Goal: Task Accomplishment & Management: Use online tool/utility

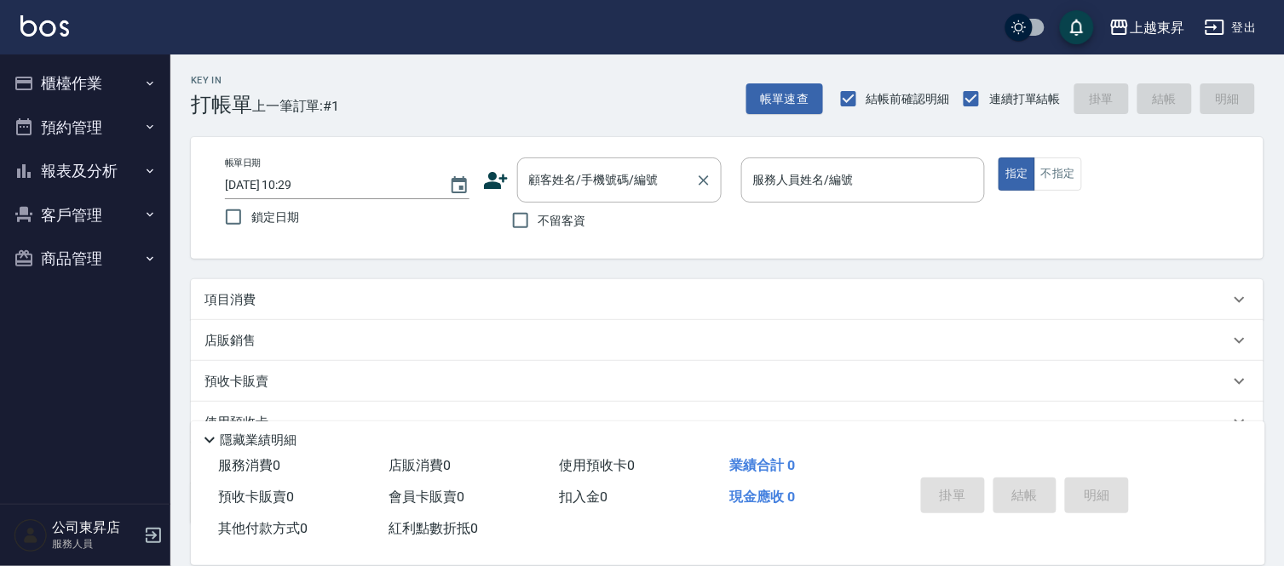
click at [549, 181] on input "顧客姓名/手機號碼/編號" at bounding box center [607, 180] width 164 height 30
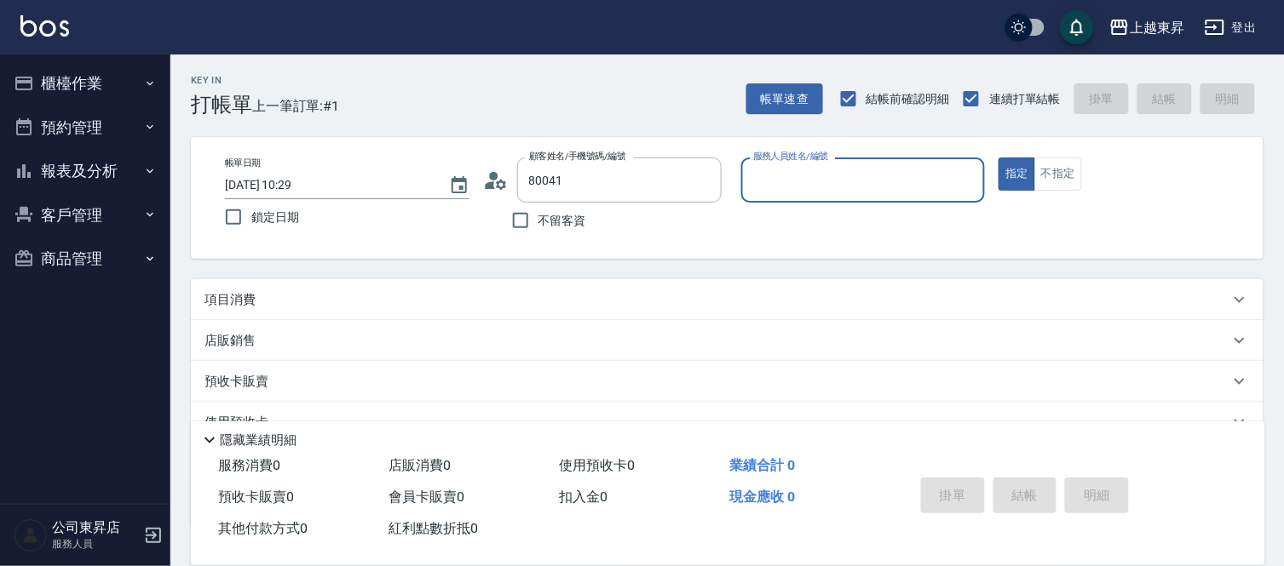
type input "[PERSON_NAME]/0983319314/80041"
type input "[PERSON_NAME]-08"
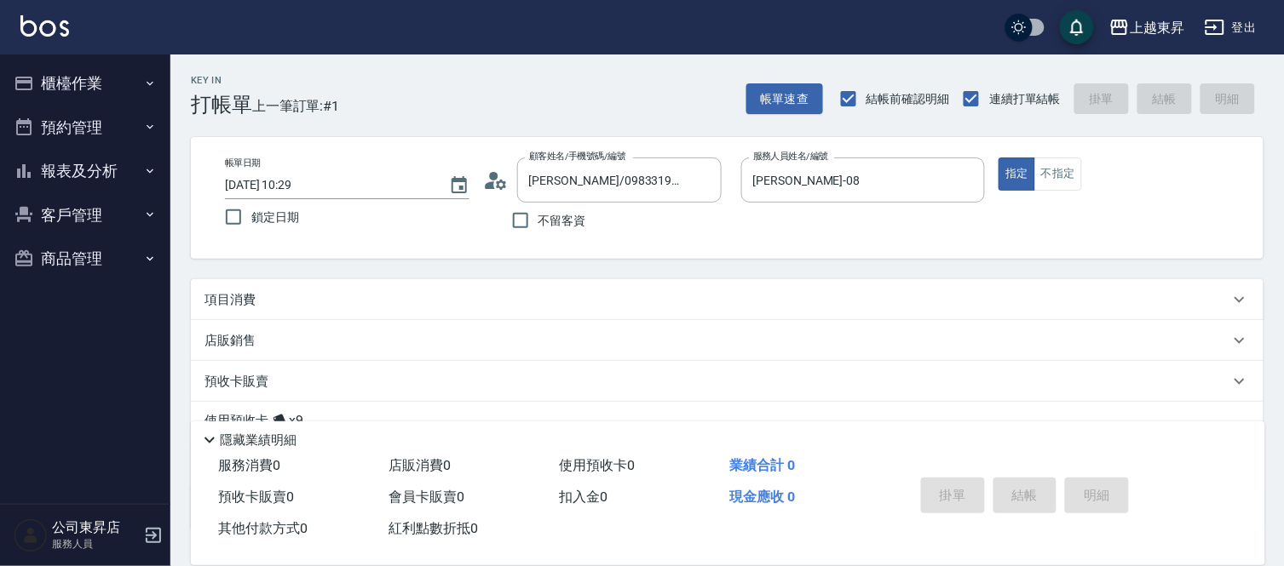
click at [320, 296] on div "項目消費" at bounding box center [716, 300] width 1025 height 18
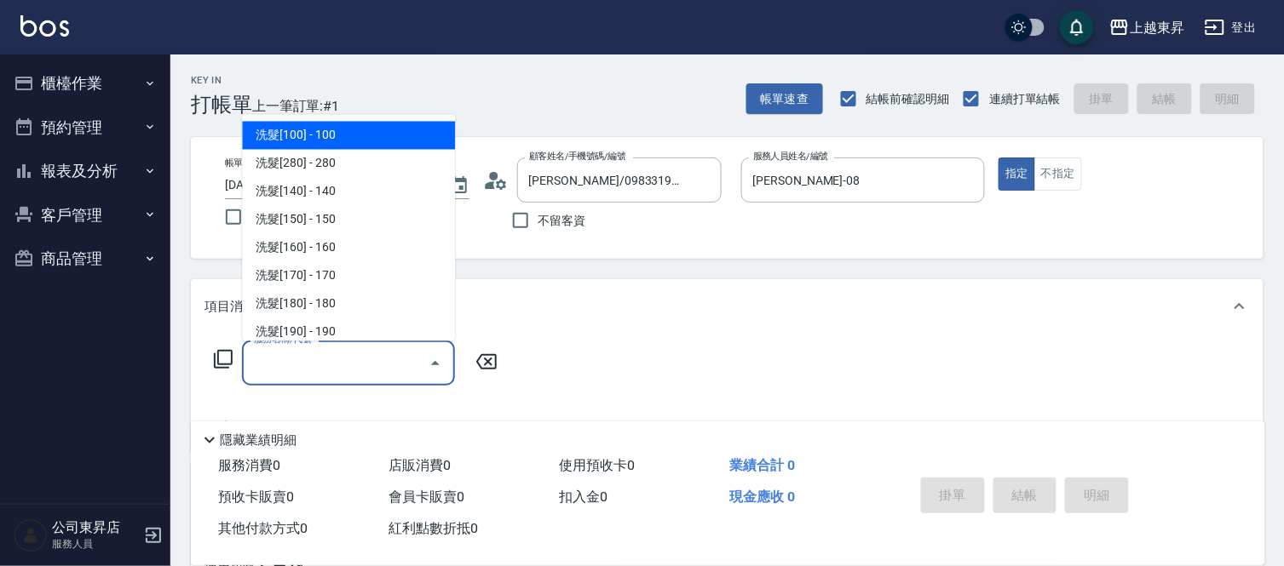
click at [304, 371] on input "服務名稱/代號" at bounding box center [336, 363] width 172 height 30
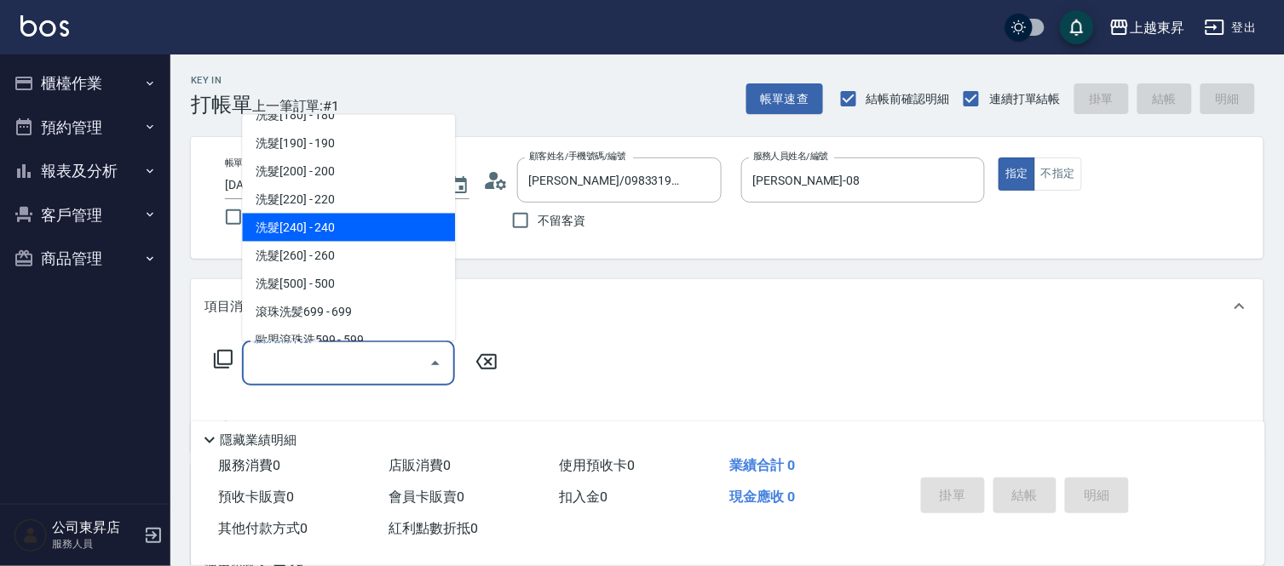
scroll to position [378, 0]
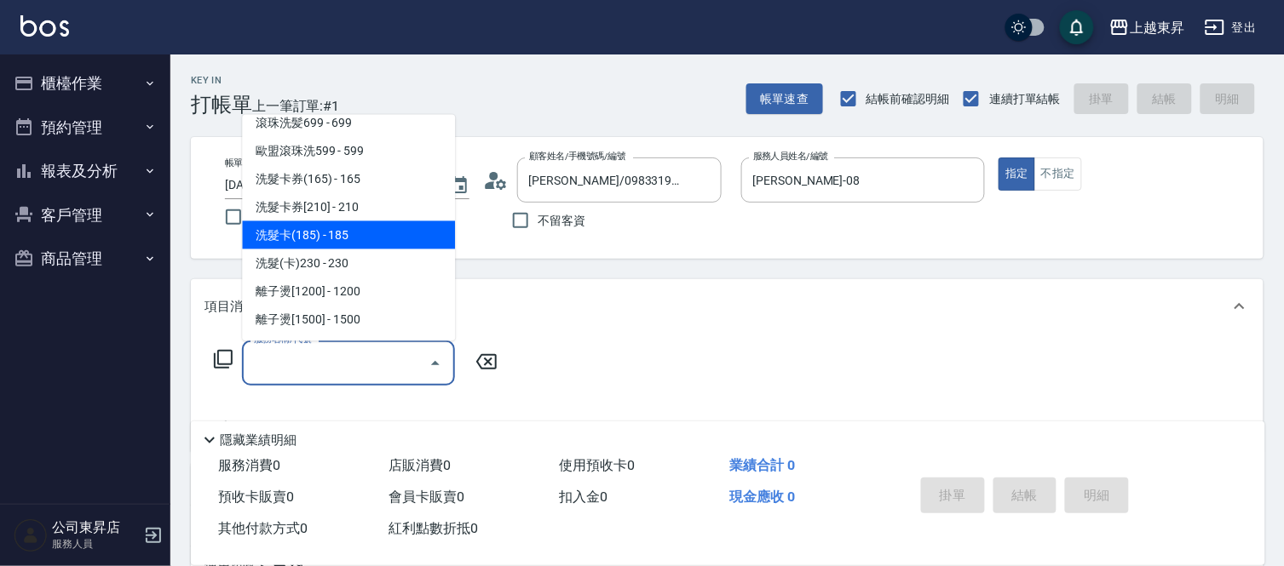
click at [355, 239] on span "洗髮卡(185) - 185" at bounding box center [348, 235] width 213 height 28
type input "洗髮卡(185)(223)"
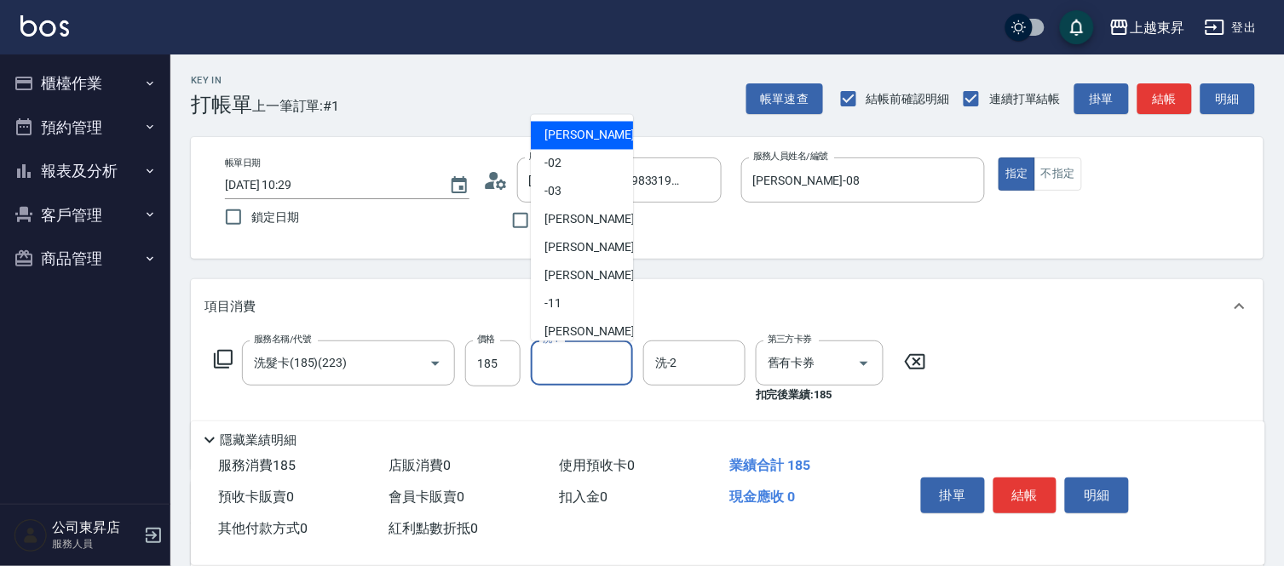
click at [590, 359] on input "洗-1" at bounding box center [581, 363] width 87 height 30
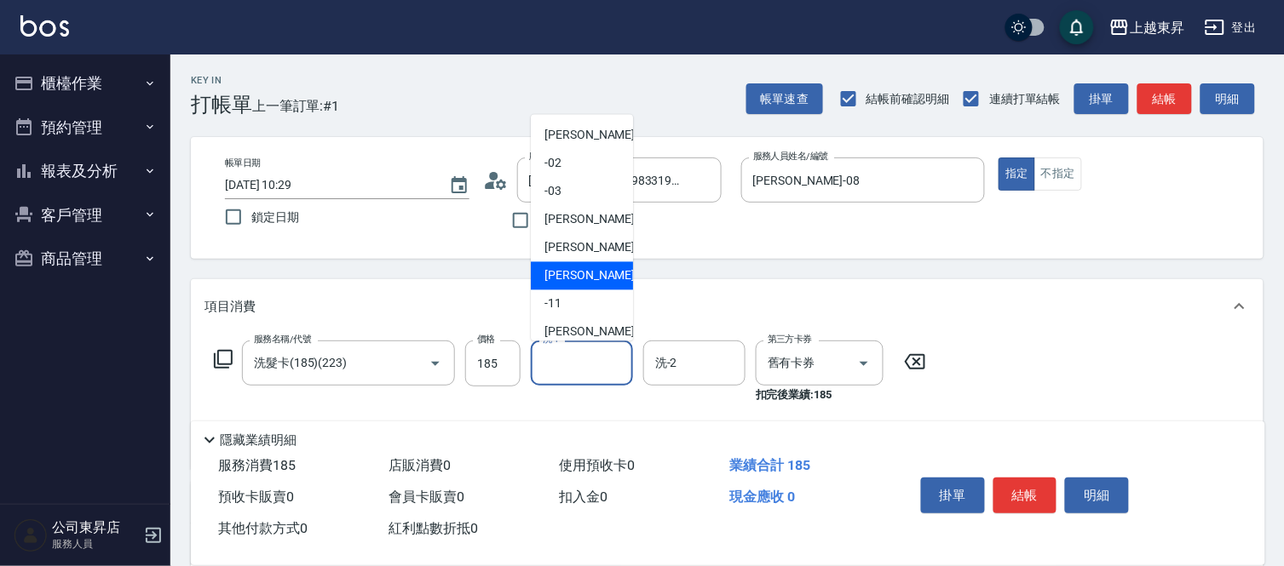
click at [579, 264] on div "[PERSON_NAME]-08" at bounding box center [582, 276] width 102 height 28
type input "[PERSON_NAME]-08"
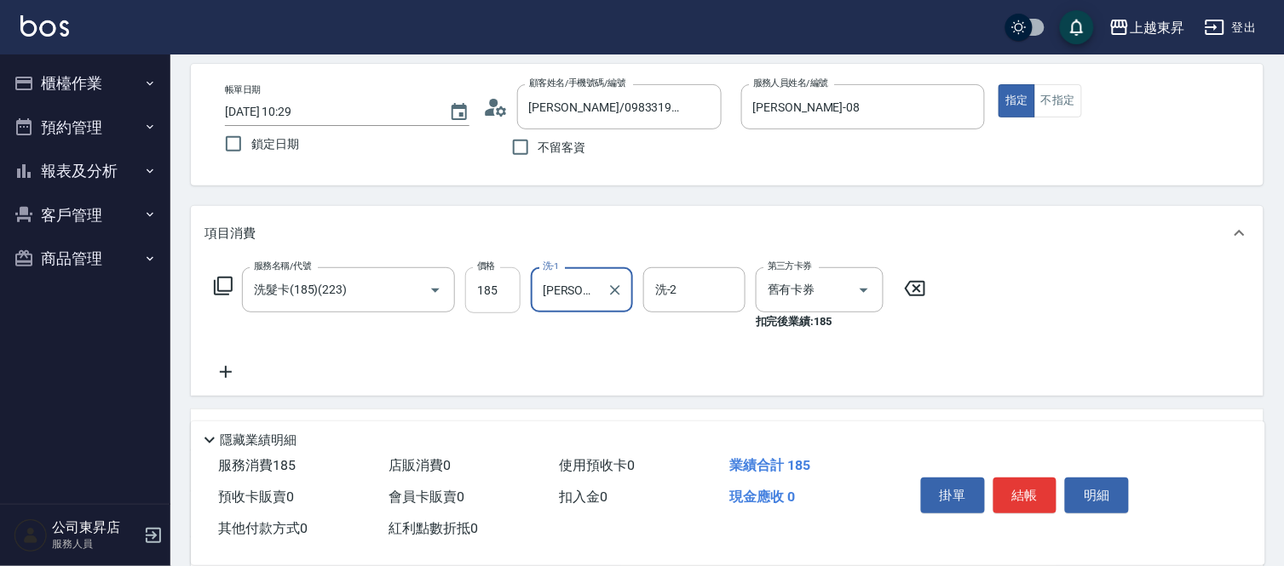
scroll to position [95, 0]
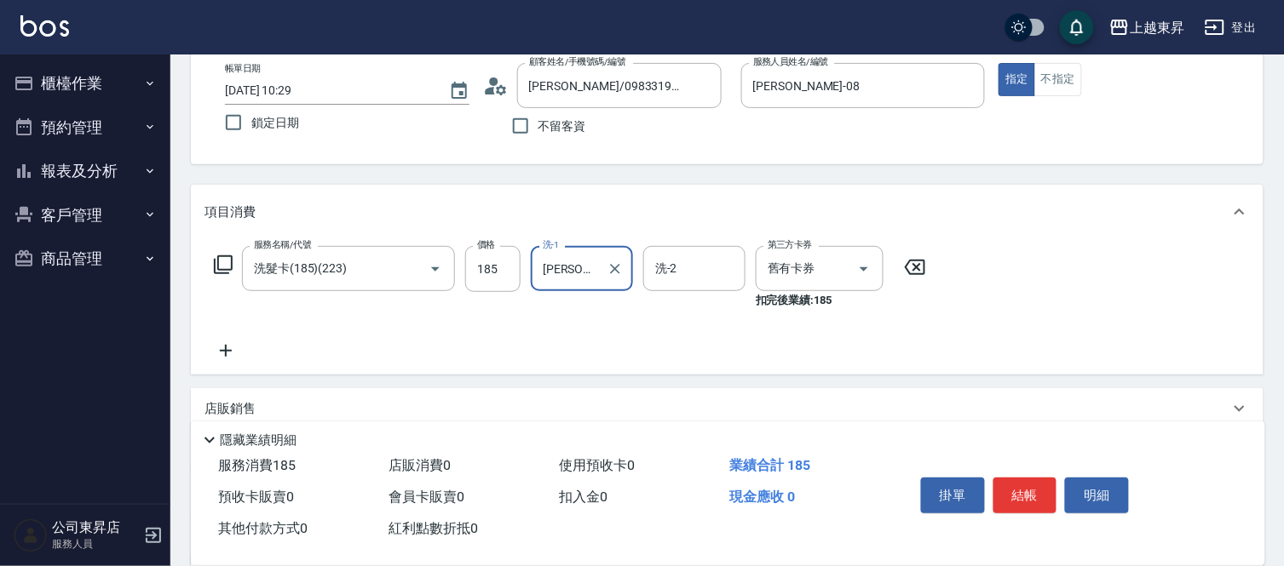
click at [223, 348] on icon at bounding box center [225, 351] width 43 height 20
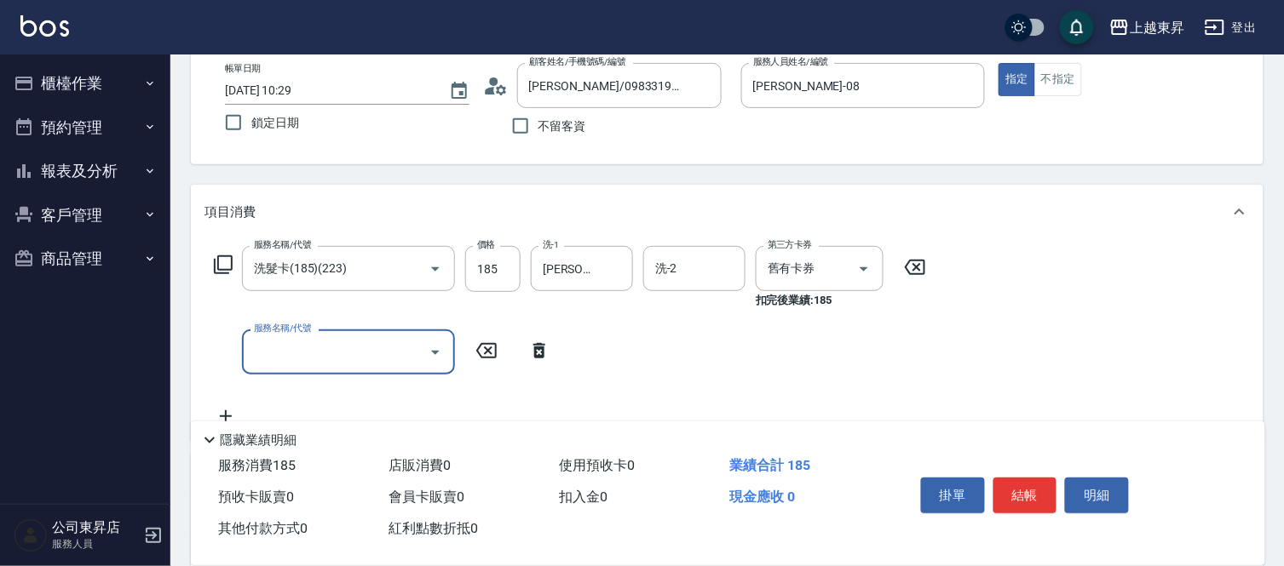
click at [278, 345] on input "服務名稱/代號" at bounding box center [336, 352] width 172 height 30
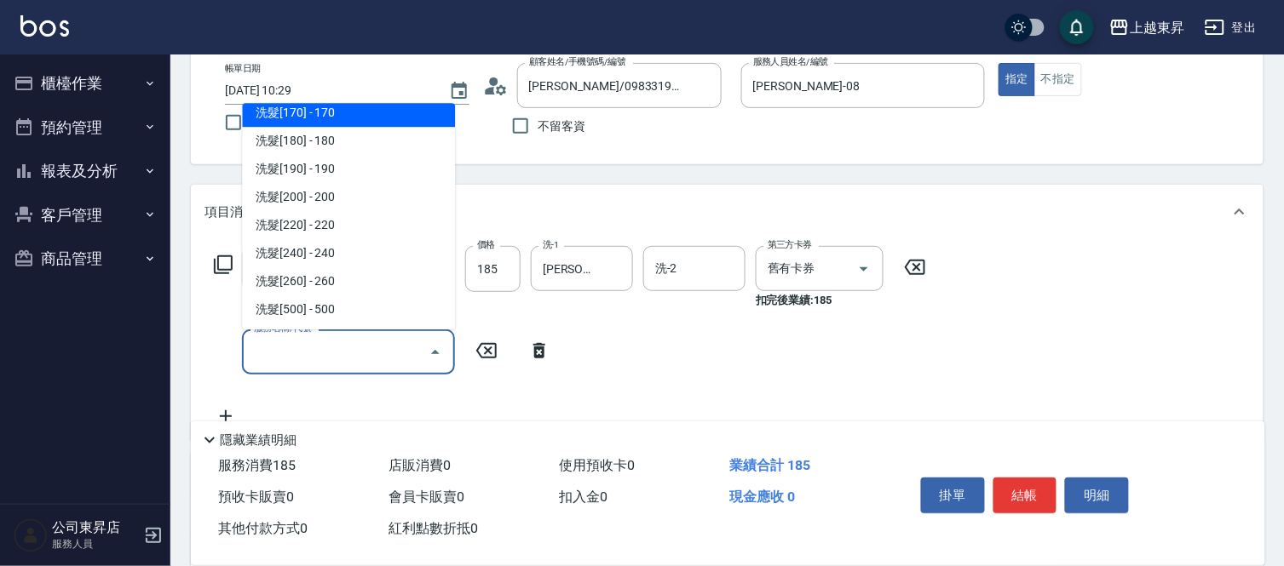
scroll to position [284, 0]
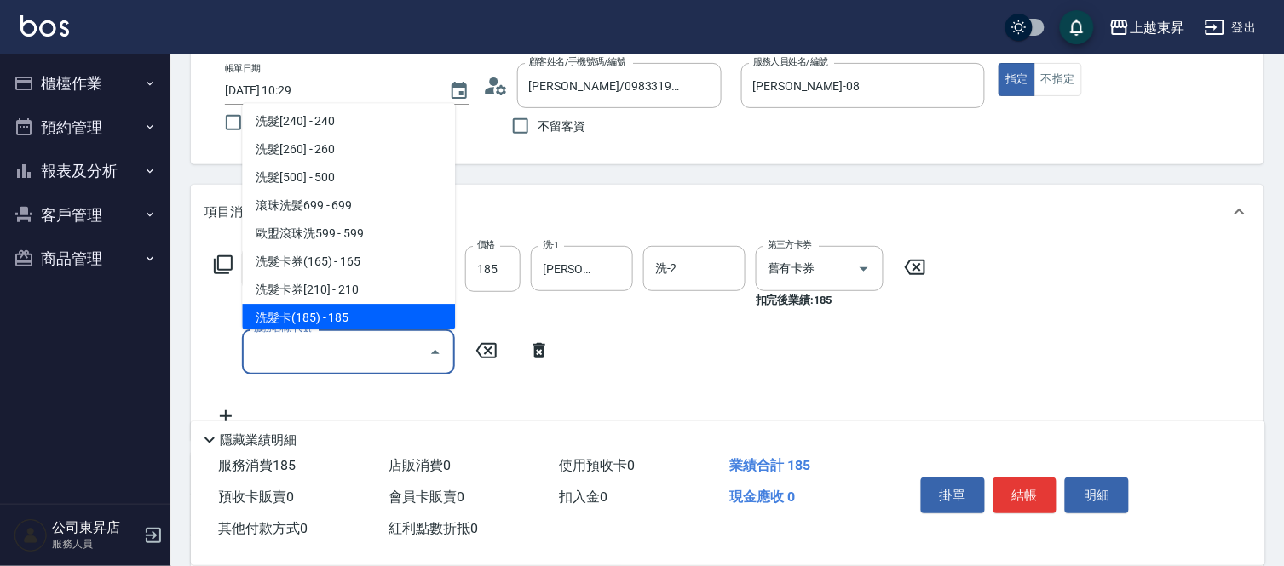
click at [352, 318] on span "洗髮卡(185) - 185" at bounding box center [348, 318] width 213 height 28
type input "洗髮卡(185)(223)"
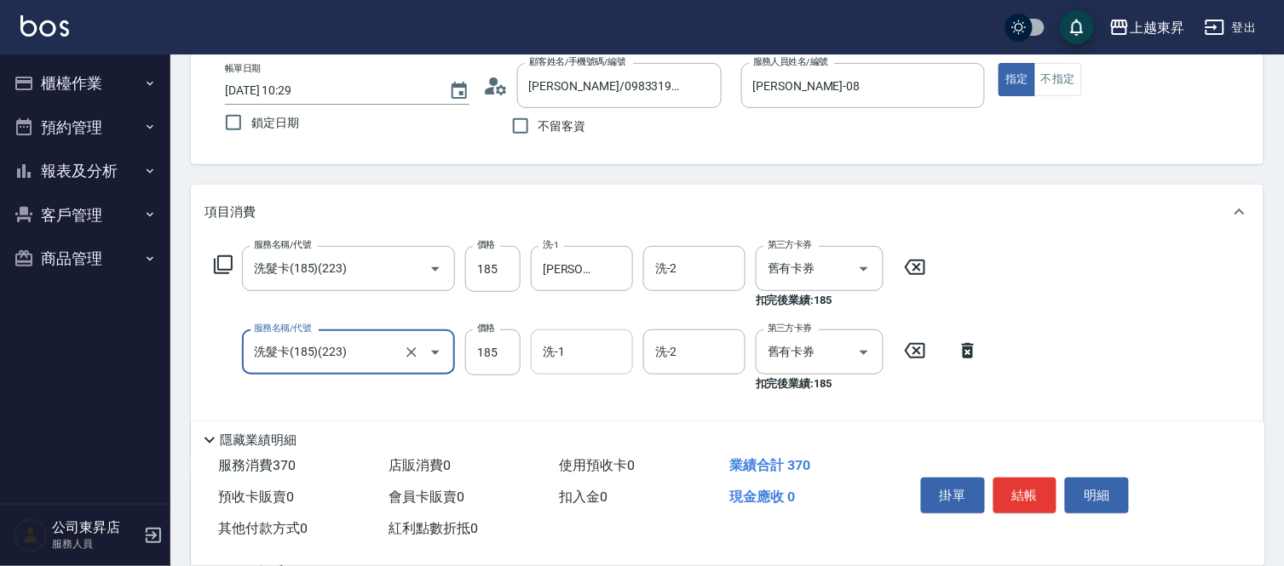
click at [572, 352] on input "洗-1" at bounding box center [581, 352] width 87 height 30
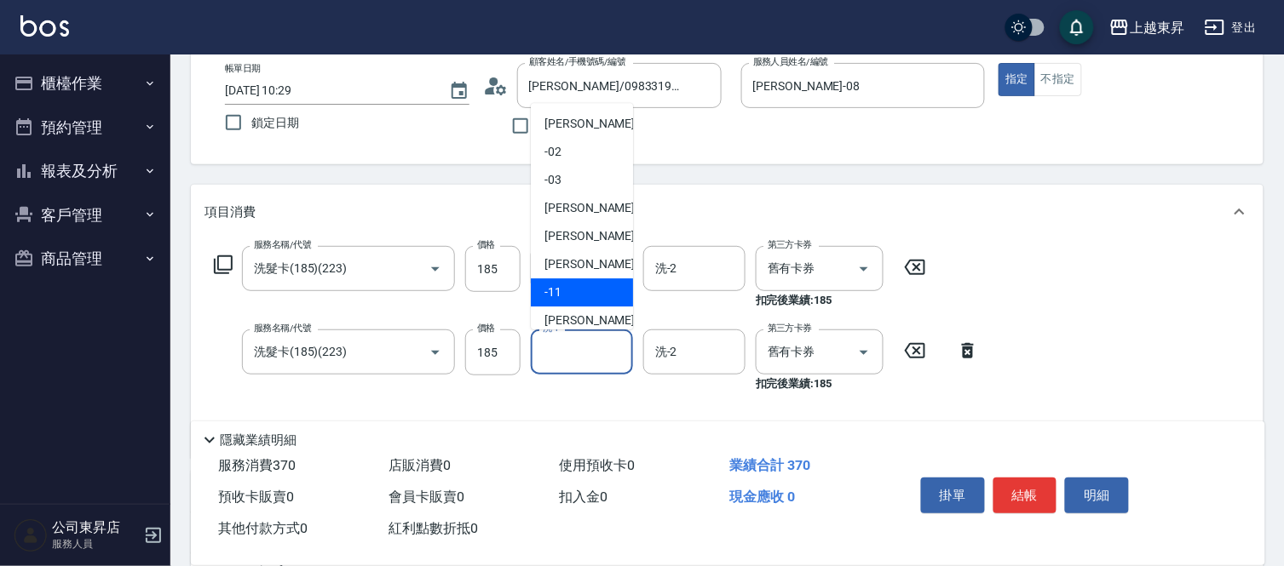
scroll to position [264, 0]
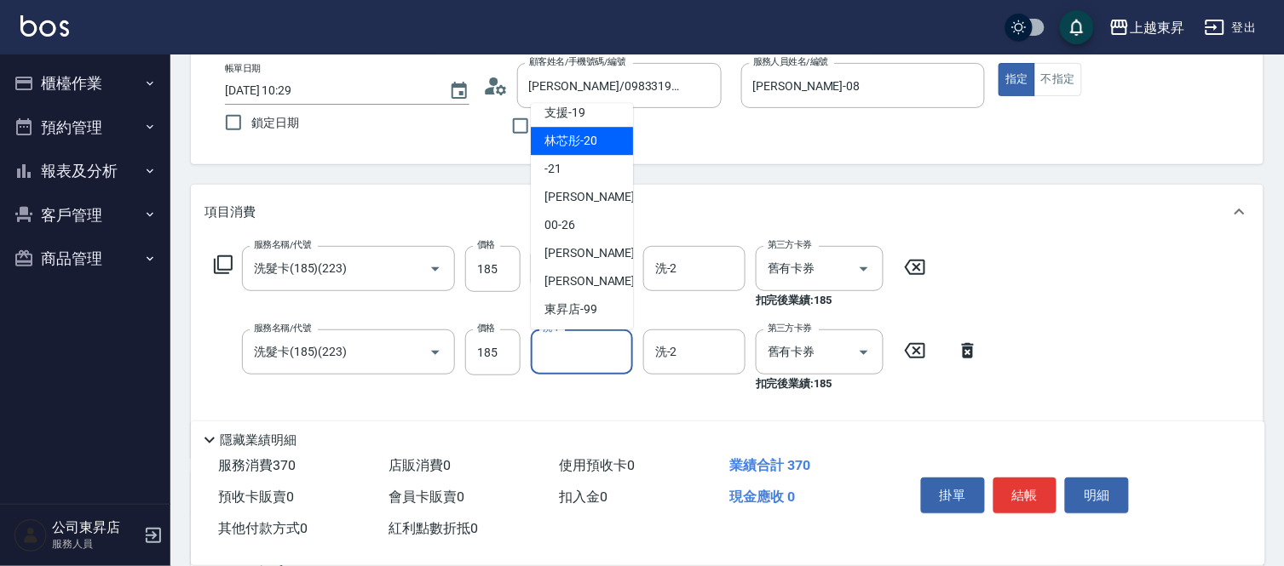
click at [583, 132] on span "林芯彤 -20" at bounding box center [570, 141] width 53 height 18
type input "林芯彤-20"
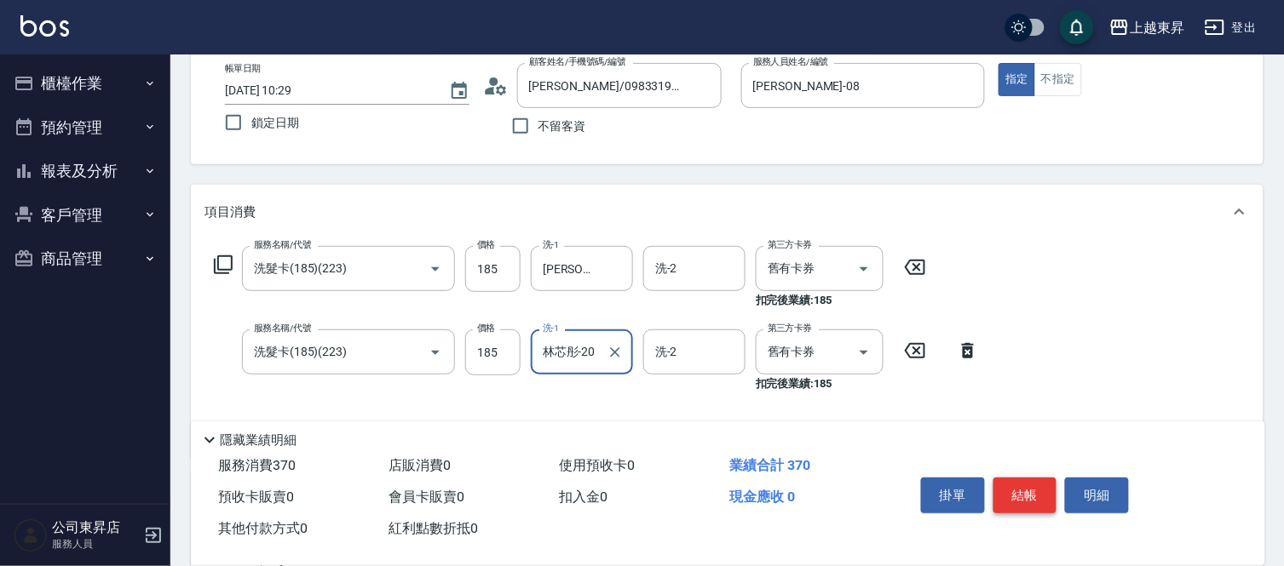
click at [1009, 491] on button "結帳" at bounding box center [1025, 496] width 64 height 36
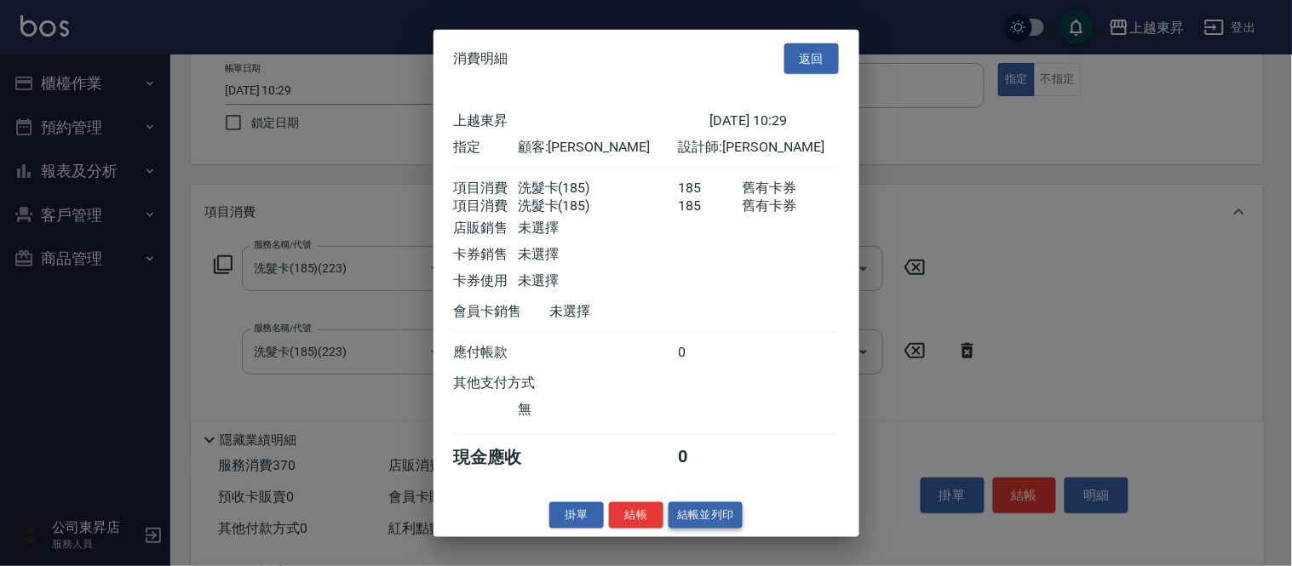
click at [677, 529] on button "結帳並列印" at bounding box center [706, 516] width 74 height 26
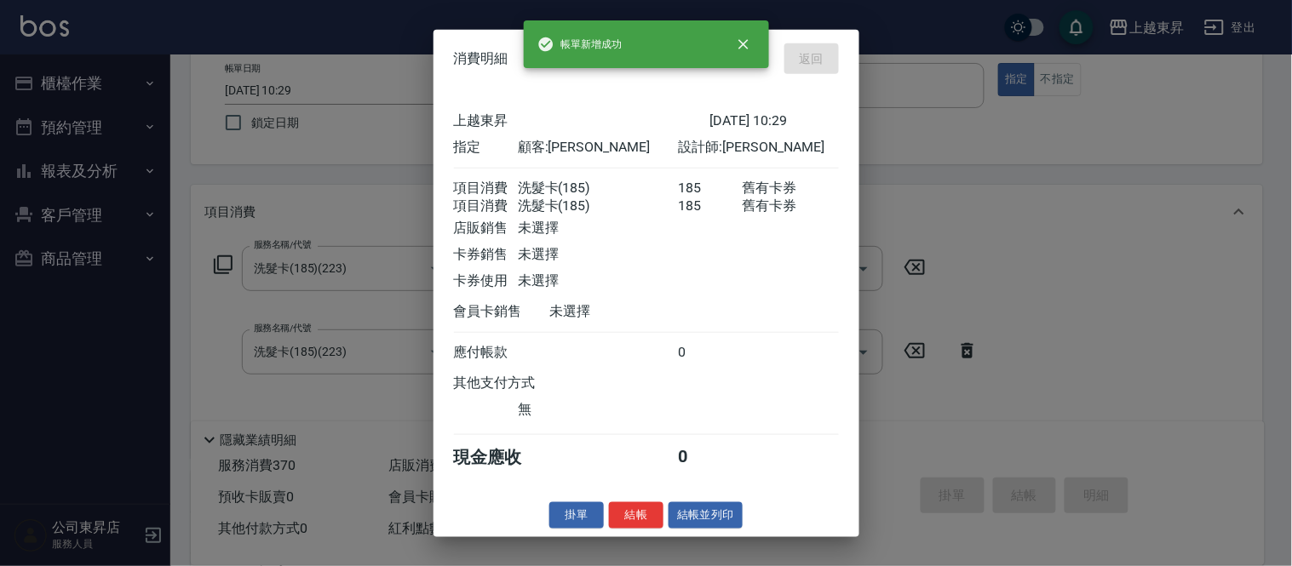
type input "[DATE] 12:21"
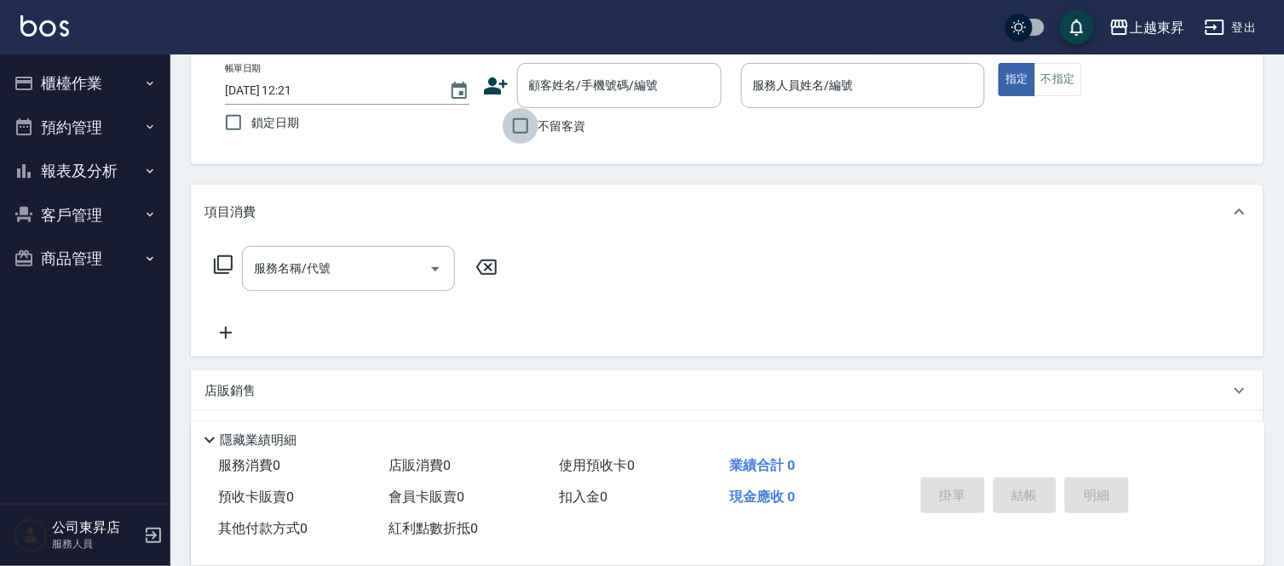
drag, startPoint x: 526, startPoint y: 124, endPoint x: 594, endPoint y: 128, distance: 67.4
click at [528, 124] on input "不留客資" at bounding box center [521, 126] width 36 height 36
checkbox input "true"
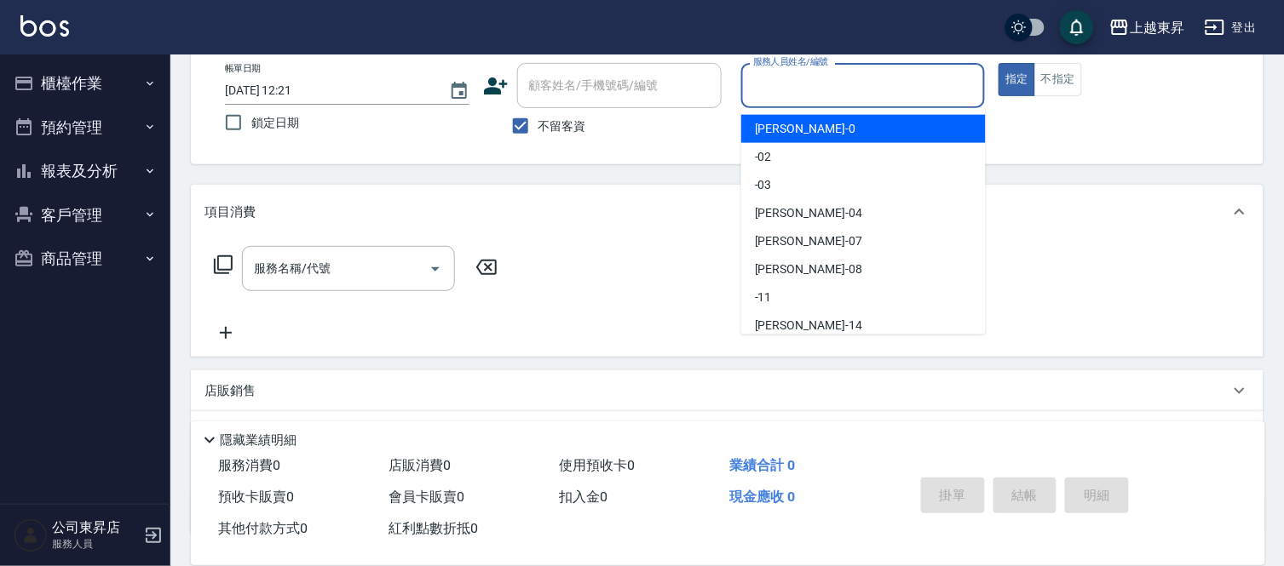
click at [847, 85] on input "服務人員姓名/編號" at bounding box center [863, 86] width 229 height 30
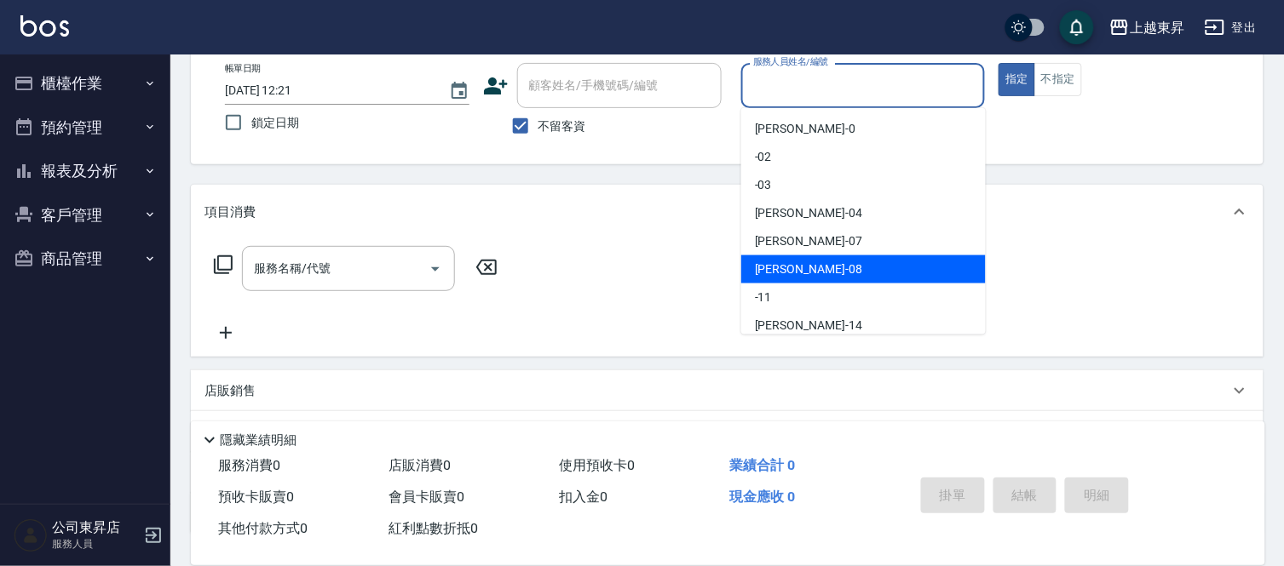
click at [807, 271] on div "[PERSON_NAME]-08" at bounding box center [863, 270] width 244 height 28
type input "[PERSON_NAME]-08"
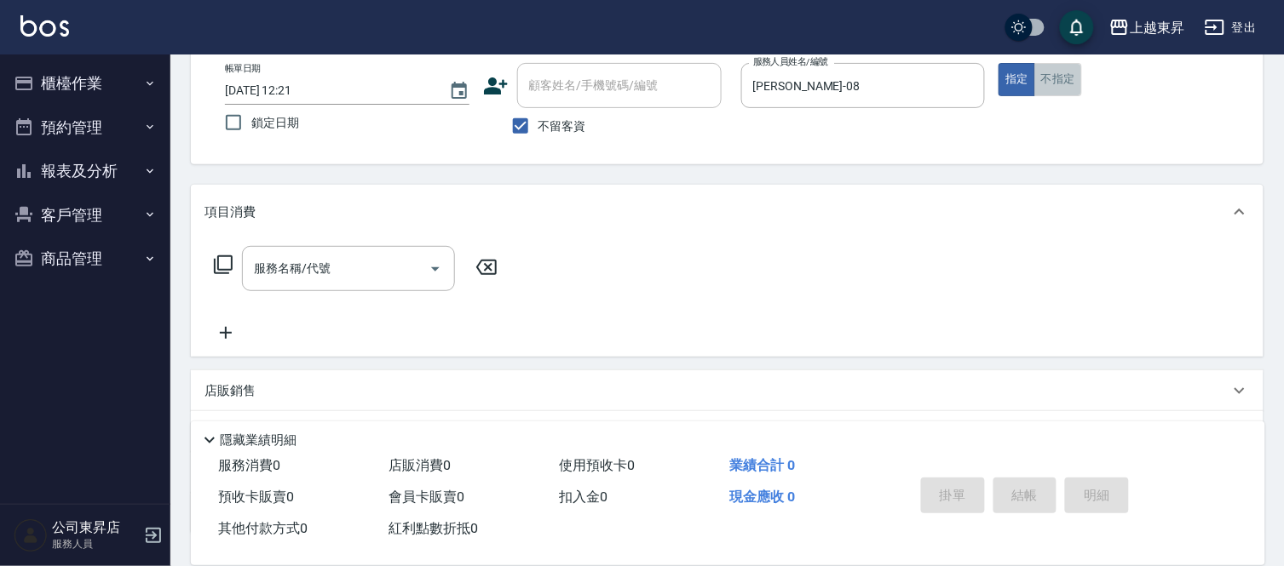
click at [1056, 78] on button "不指定" at bounding box center [1058, 79] width 48 height 33
click at [362, 273] on input "服務名稱/代號" at bounding box center [336, 269] width 172 height 30
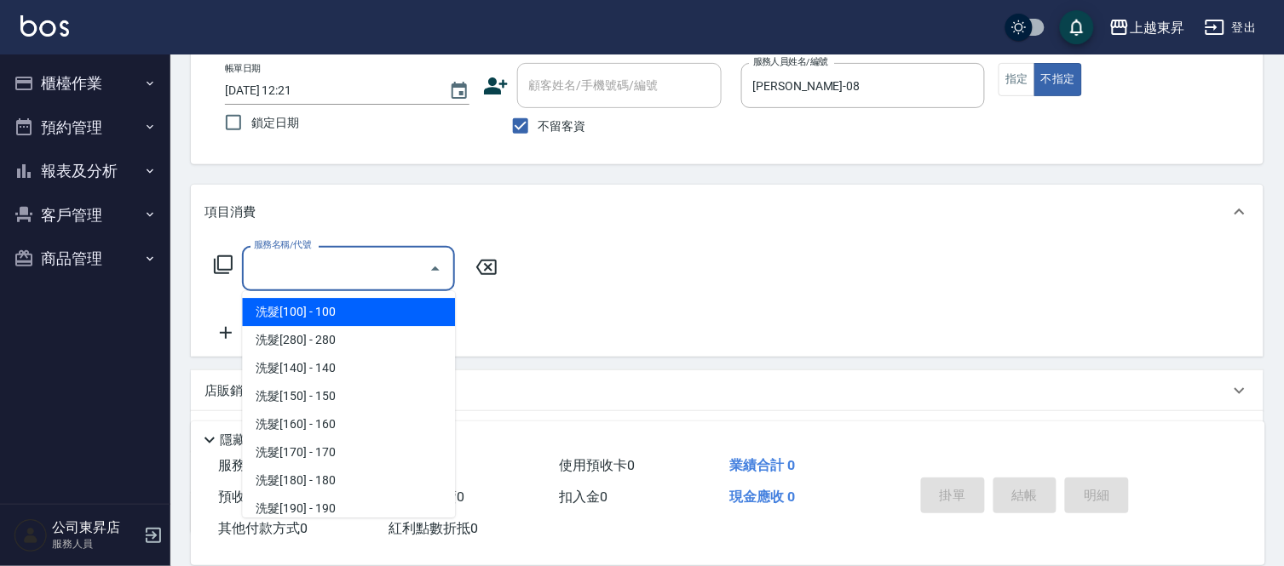
click at [318, 315] on span "洗髮[100] - 100" at bounding box center [348, 312] width 213 height 28
type input "洗髮[100](201)"
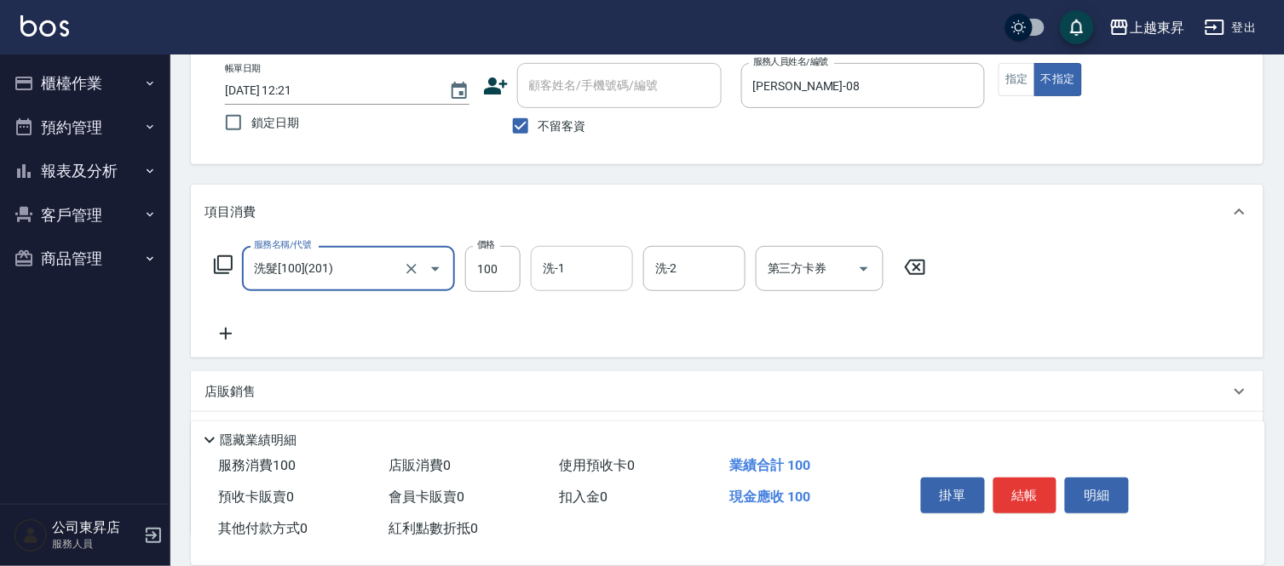
click at [566, 264] on input "洗-1" at bounding box center [581, 269] width 87 height 30
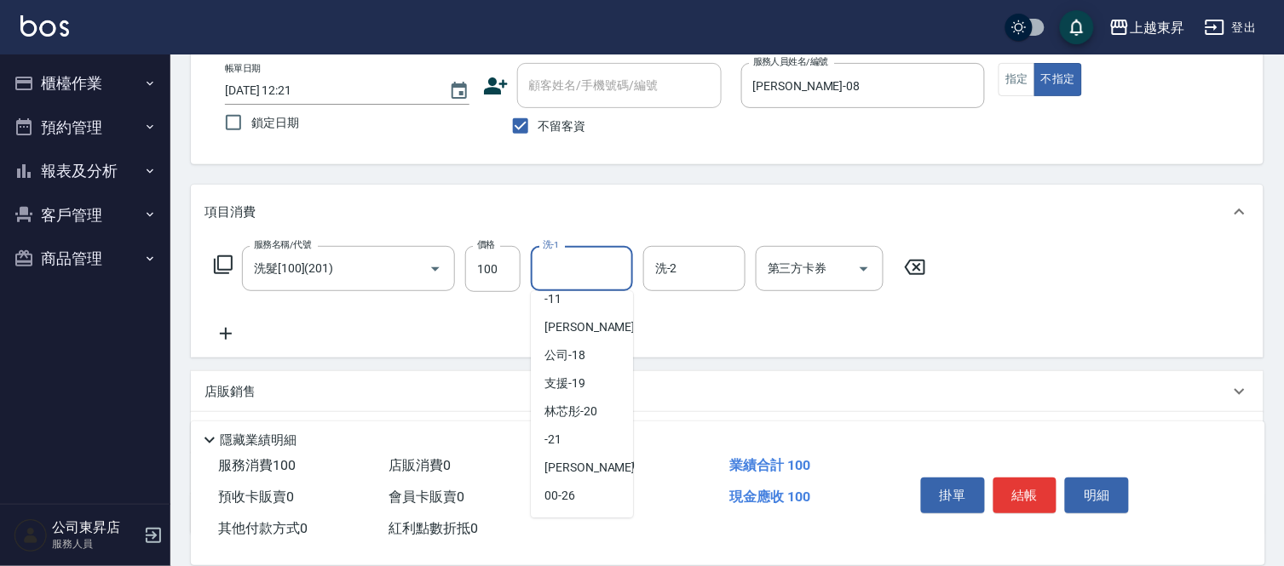
scroll to position [189, 0]
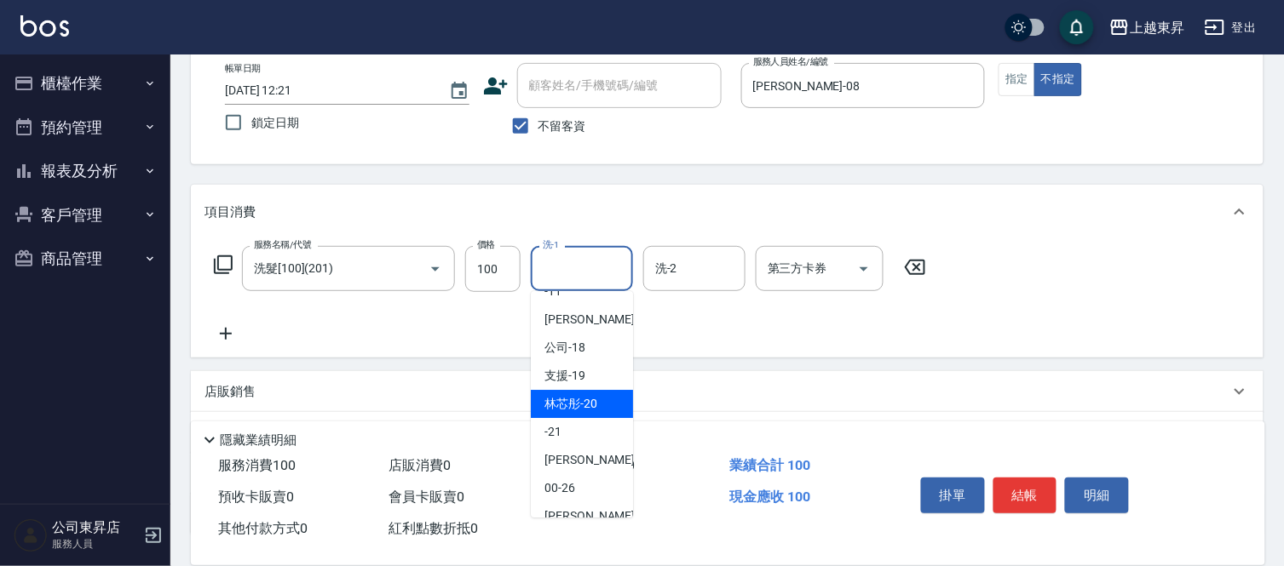
click at [589, 401] on span "林芯彤 -20" at bounding box center [570, 404] width 53 height 18
type input "林芯彤-20"
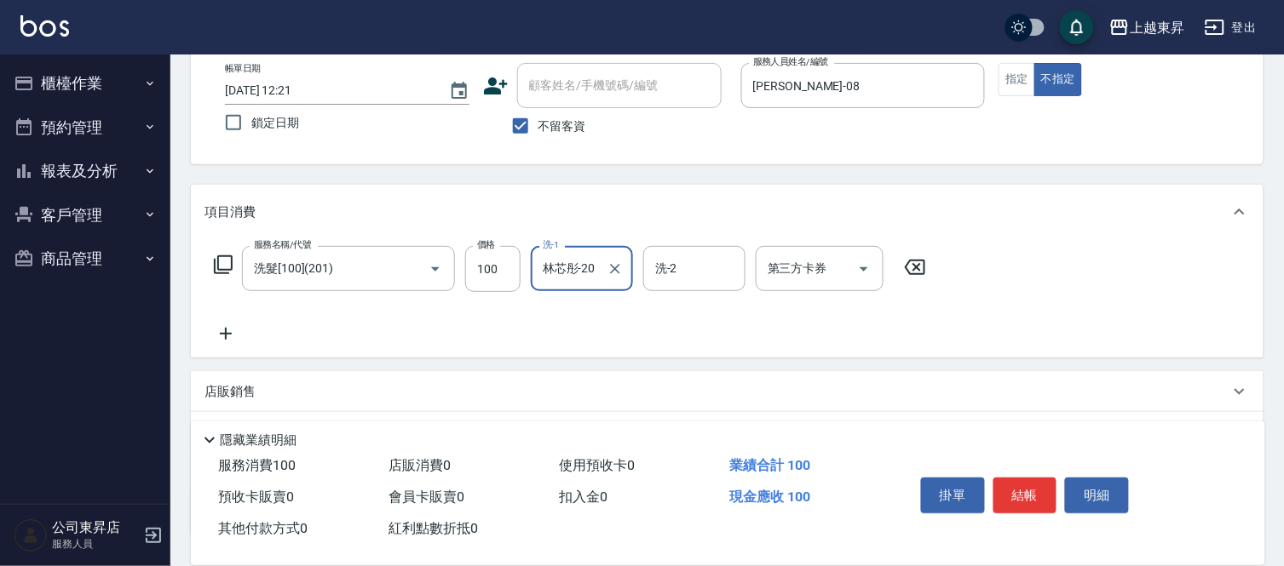
click at [216, 334] on icon at bounding box center [225, 334] width 43 height 20
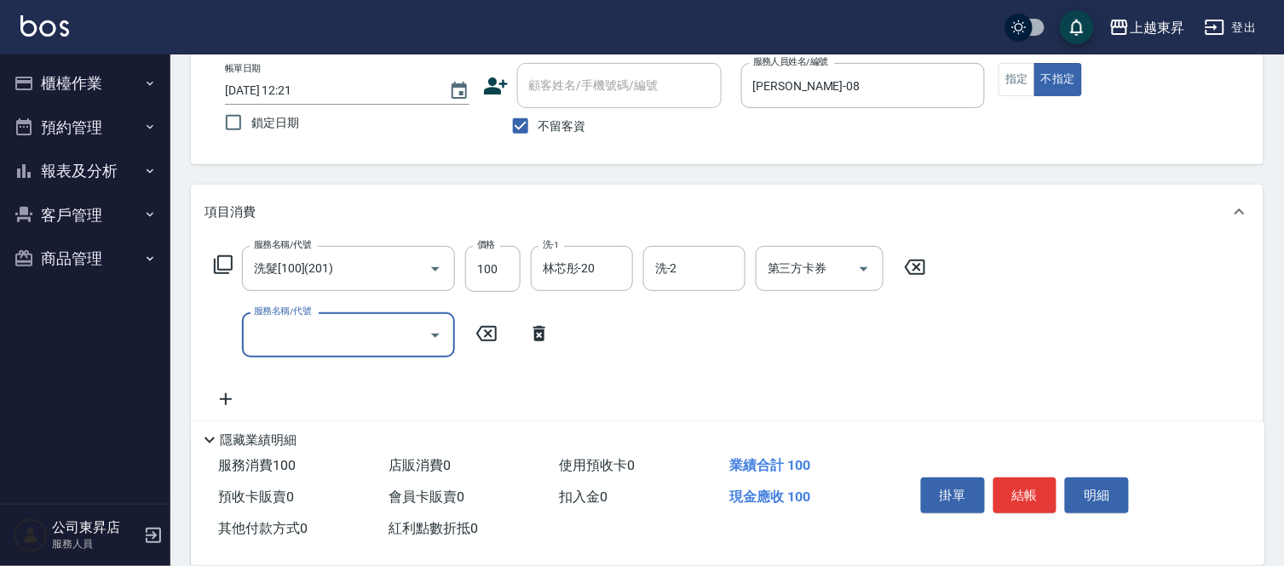
click at [275, 336] on input "服務名稱/代號" at bounding box center [336, 335] width 172 height 30
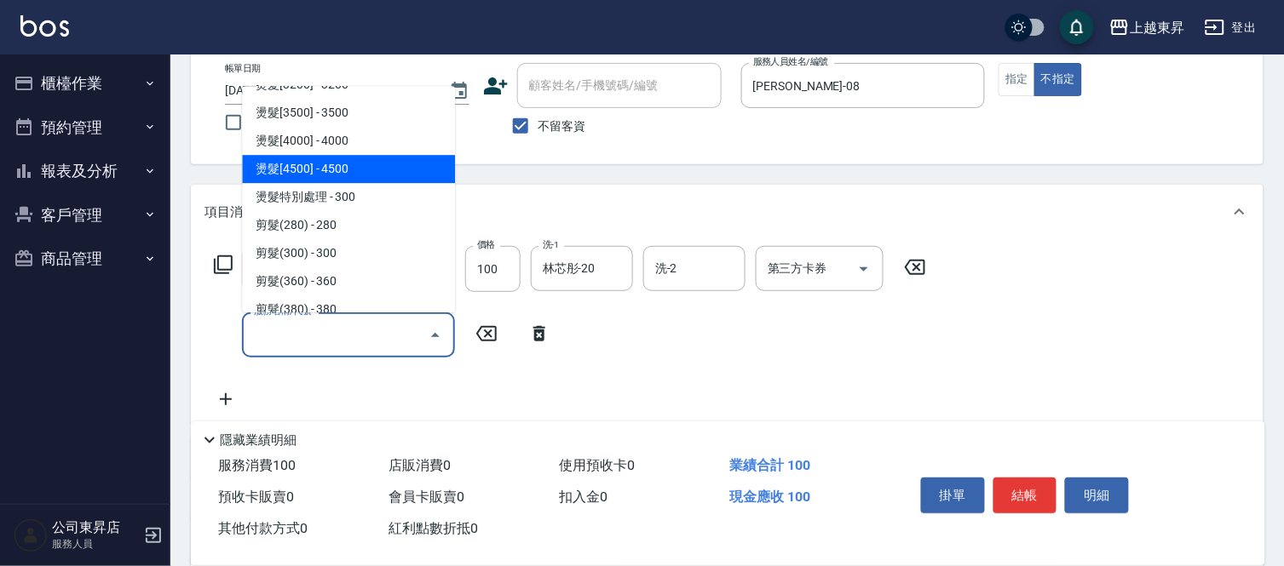
scroll to position [1135, 0]
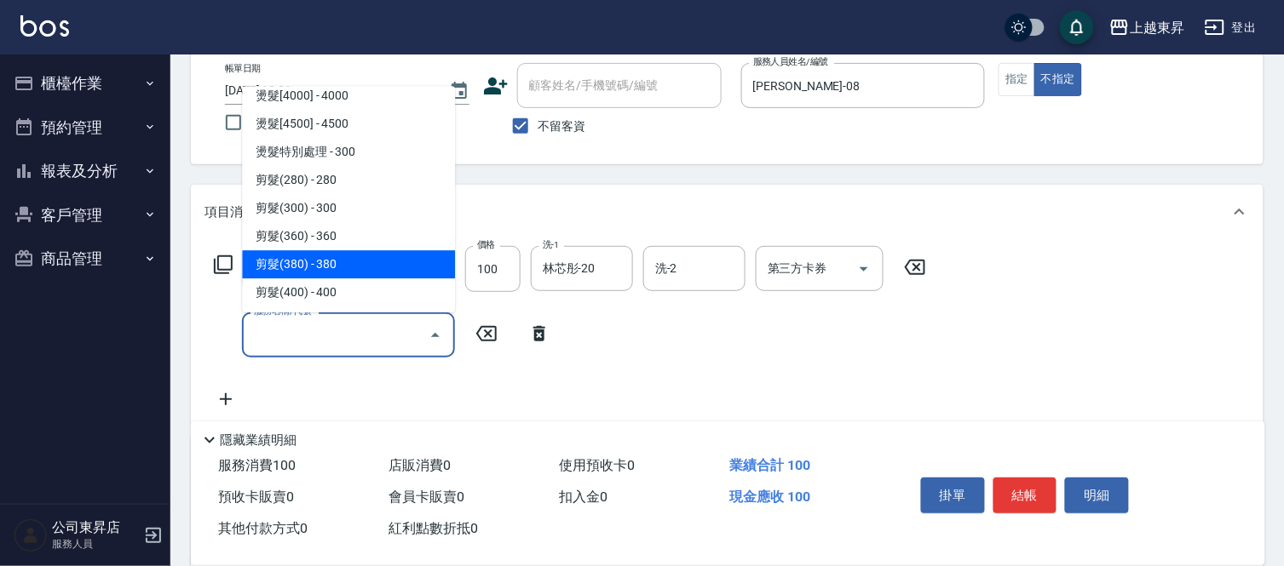
click at [321, 262] on span "剪髮(380) - 380" at bounding box center [348, 264] width 213 height 28
type input "剪髮(380)(404)"
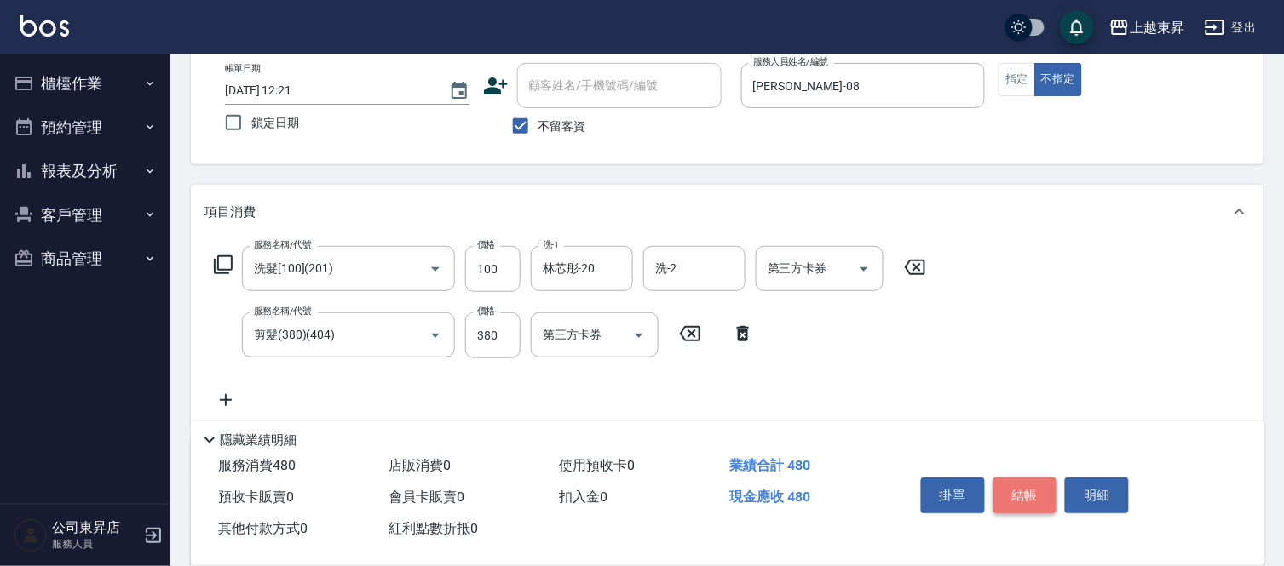
click at [1020, 484] on button "結帳" at bounding box center [1025, 496] width 64 height 36
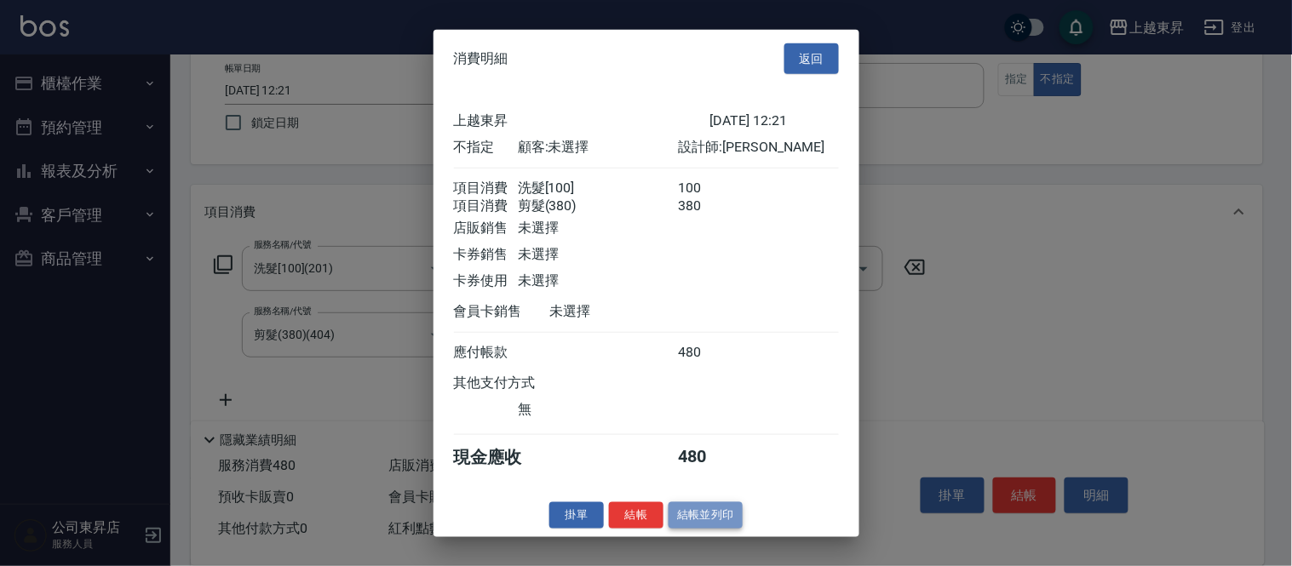
click at [713, 526] on button "結帳並列印" at bounding box center [706, 516] width 74 height 26
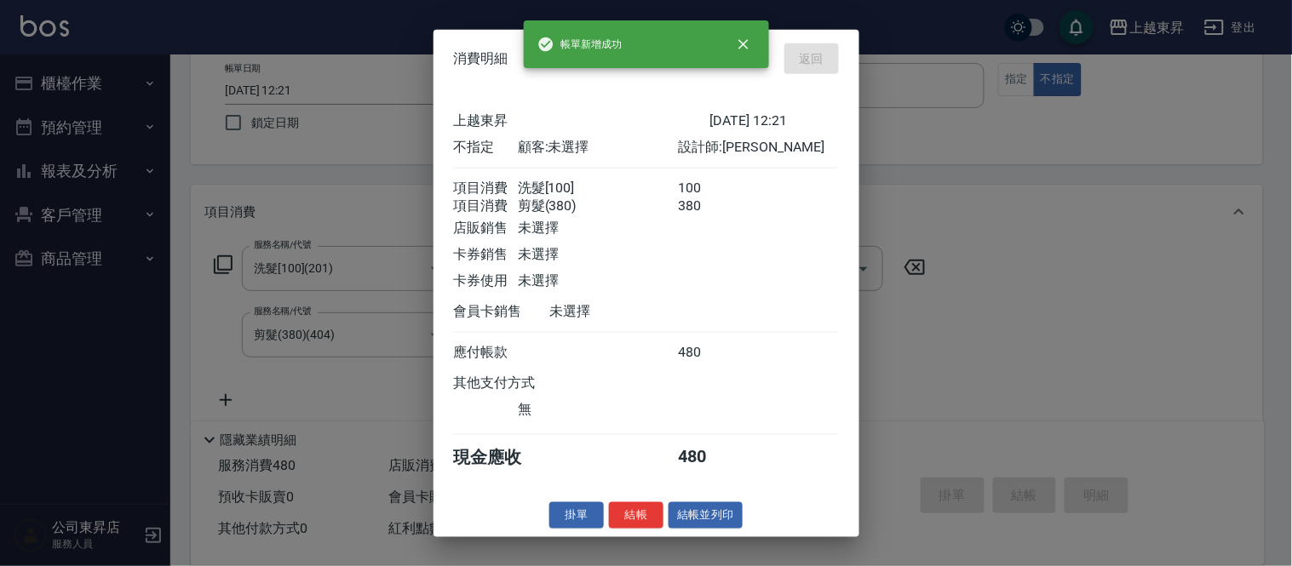
type input "[DATE] 12:27"
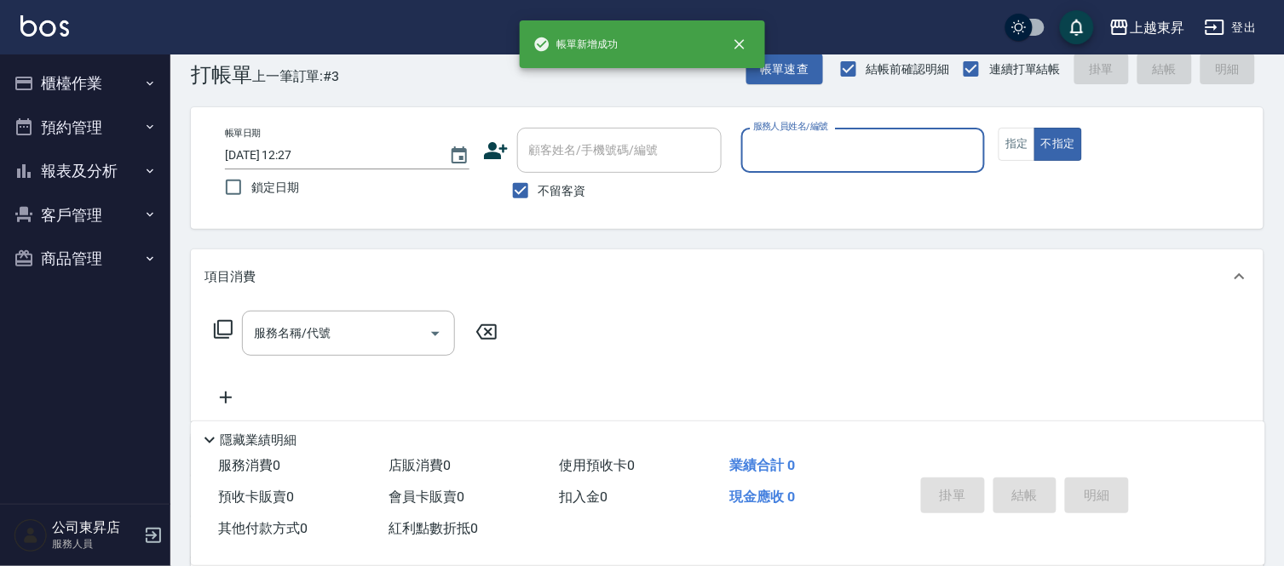
scroll to position [0, 0]
